Goal: Navigation & Orientation: Find specific page/section

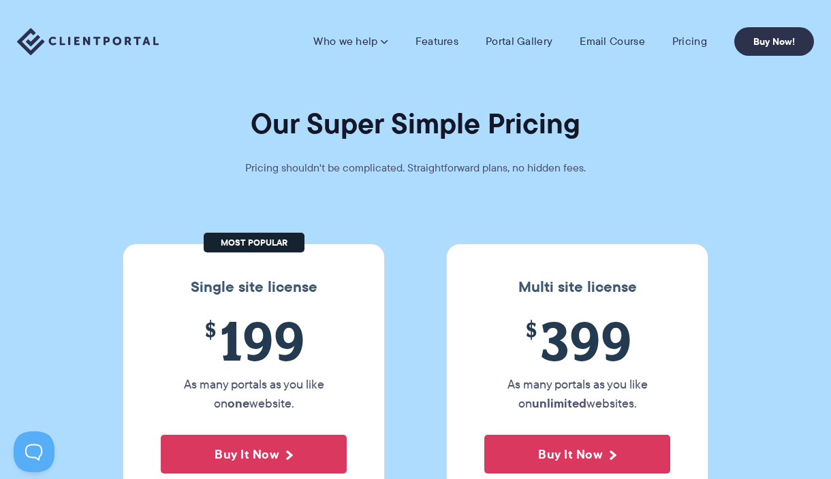
click at [146, 34] on img at bounding box center [88, 42] width 142 height 28
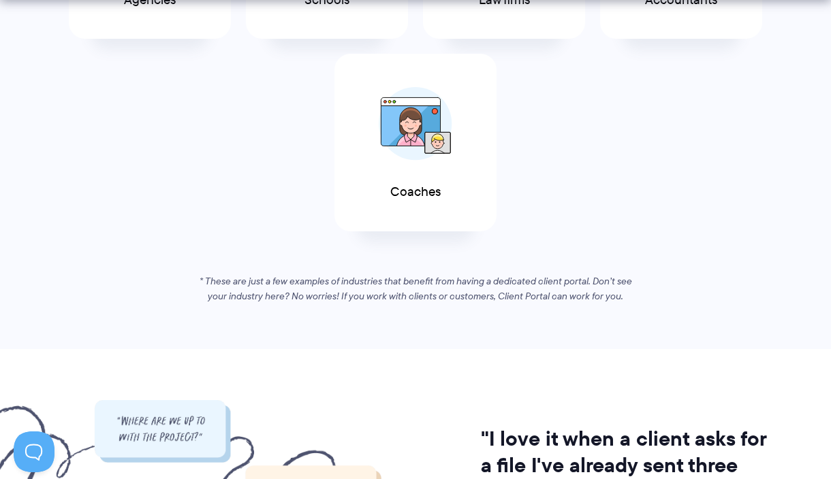
scroll to position [983, 0]
